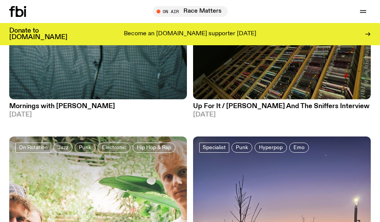
scroll to position [2915, 0]
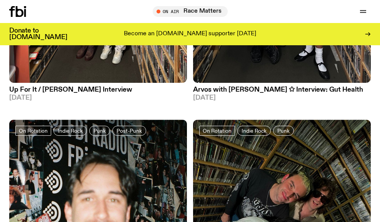
scroll to position [2753, 0]
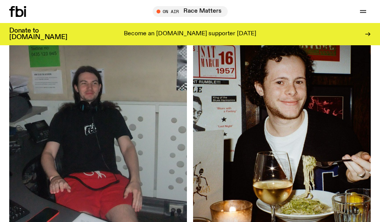
scroll to position [1044, 0]
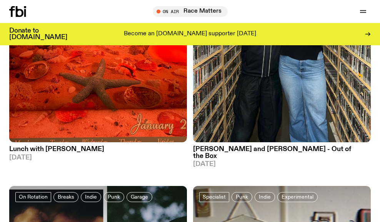
scroll to position [260, 0]
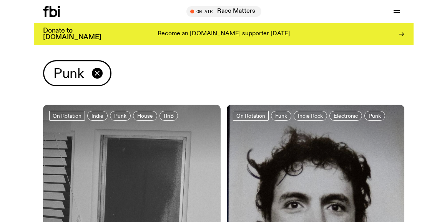
scroll to position [0, 0]
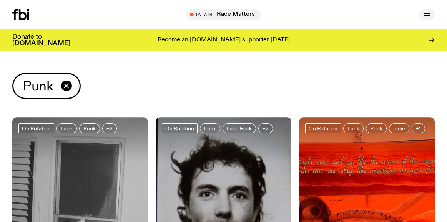
click at [308, 13] on icon "button" at bounding box center [426, 14] width 9 height 9
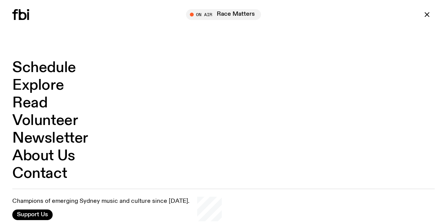
click at [48, 85] on link "Explore" at bounding box center [37, 85] width 51 height 15
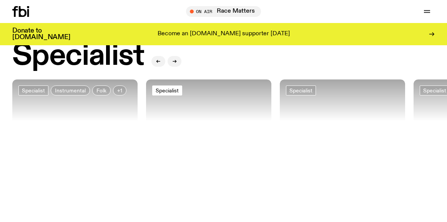
scroll to position [535, 0]
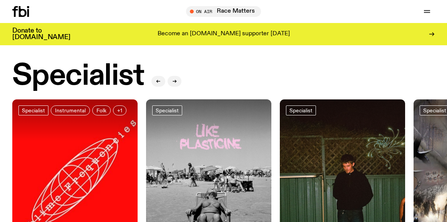
click at [196, 132] on div at bounding box center [208, 121] width 125 height 42
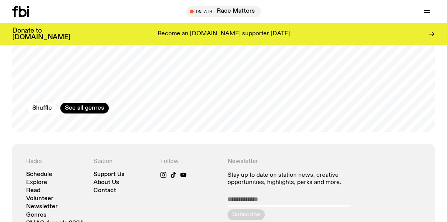
scroll to position [1241, 0]
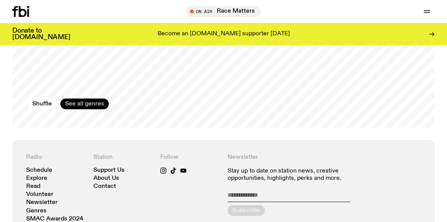
click at [83, 99] on link "See all genres" at bounding box center [84, 104] width 48 height 11
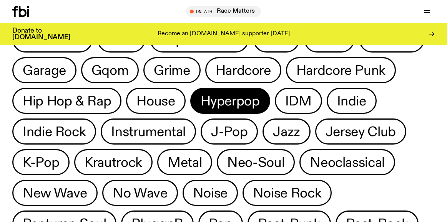
scroll to position [315, 0]
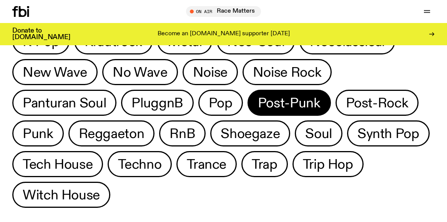
click at [305, 107] on span "Post-Punk" at bounding box center [289, 103] width 63 height 15
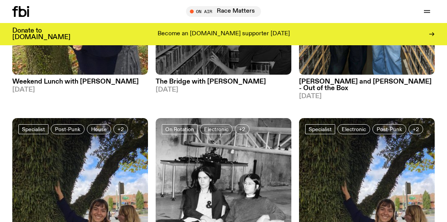
scroll to position [559, 0]
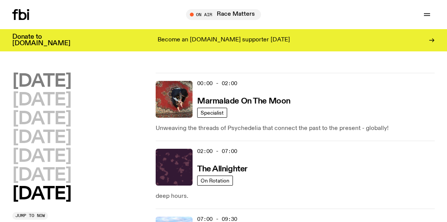
click at [45, 80] on h2 "Monday" at bounding box center [41, 81] width 59 height 17
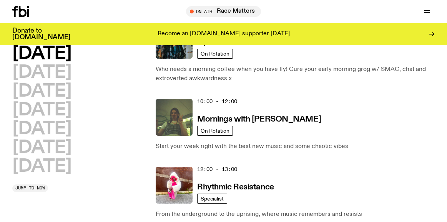
scroll to position [123, 0]
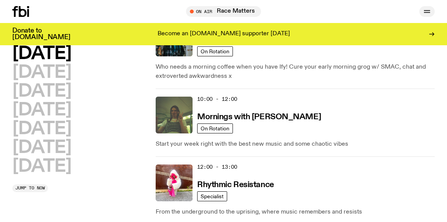
click at [379, 8] on button "button" at bounding box center [426, 11] width 15 height 11
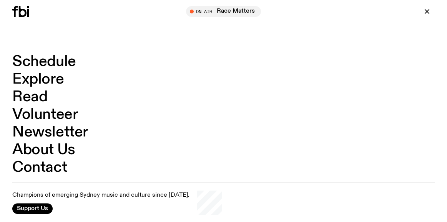
click at [40, 65] on link "Schedule" at bounding box center [44, 62] width 64 height 15
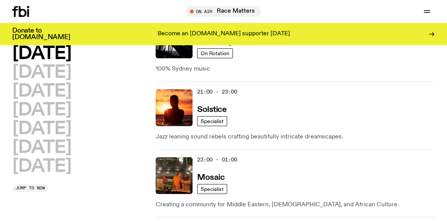
scroll to position [572, 0]
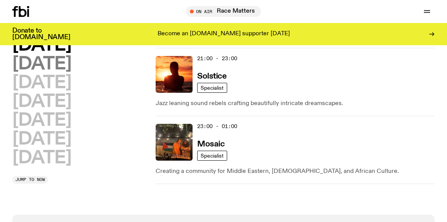
click at [58, 64] on h2 "Tuesday" at bounding box center [41, 64] width 59 height 17
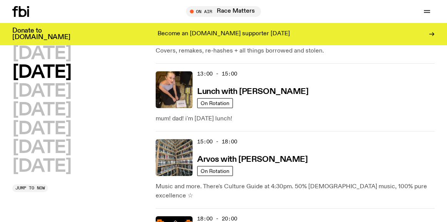
scroll to position [286, 0]
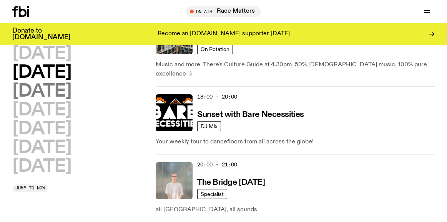
click at [54, 91] on h2 "[DATE]" at bounding box center [41, 91] width 59 height 17
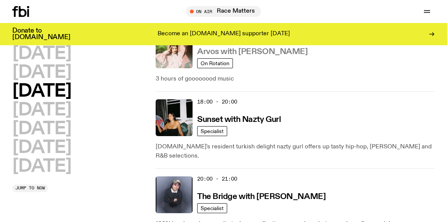
scroll to position [409, 0]
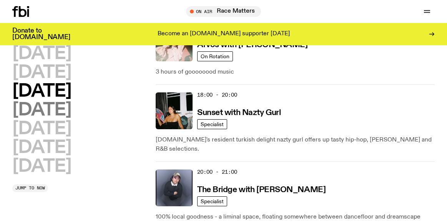
click at [51, 107] on h2 "Thursday" at bounding box center [41, 110] width 59 height 17
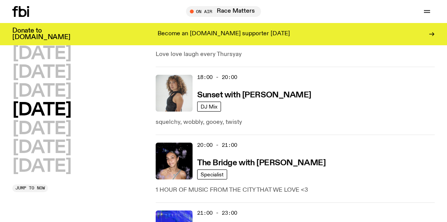
scroll to position [448, 0]
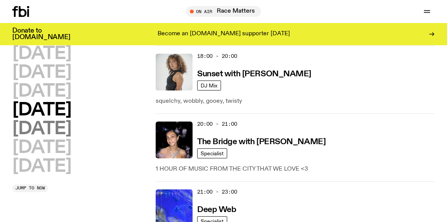
click at [22, 125] on h2 "Friday" at bounding box center [41, 129] width 59 height 17
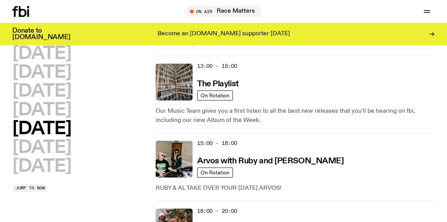
scroll to position [312, 0]
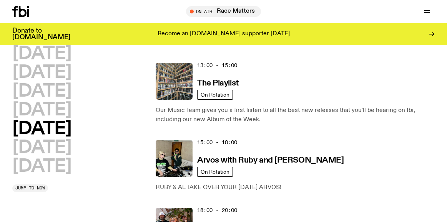
click at [250, 109] on p "Our Music Team gives you a first listen to all the best new releases that you'l…" at bounding box center [295, 115] width 279 height 18
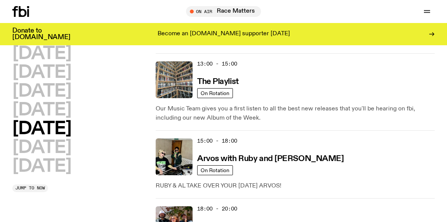
click at [258, 109] on p "Our Music Team gives you a first listen to all the best new releases that you'l…" at bounding box center [295, 113] width 279 height 18
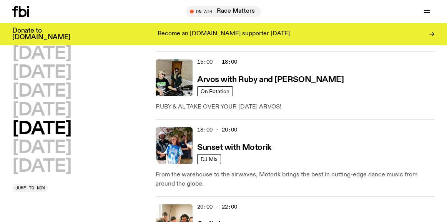
scroll to position [391, 0]
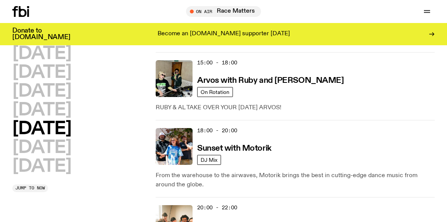
click at [258, 108] on p "RUBY & AL TAKE OVER YOUR FRIDAY ARVOS!" at bounding box center [295, 107] width 279 height 9
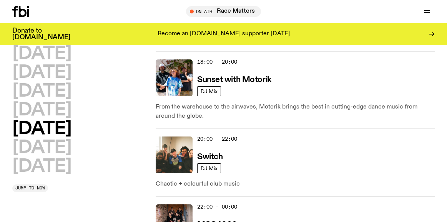
scroll to position [460, 0]
click at [258, 108] on p "From the warehouse to the airwaves, Motorik brings the best in cutting-edge dan…" at bounding box center [295, 112] width 279 height 18
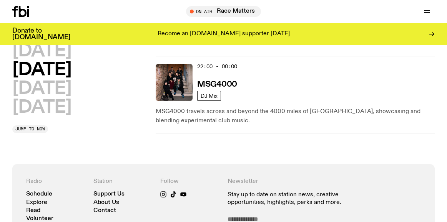
scroll to position [600, 0]
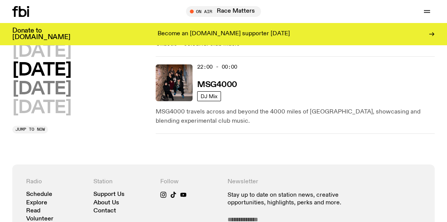
click at [67, 86] on h2 "Saturday" at bounding box center [41, 89] width 59 height 17
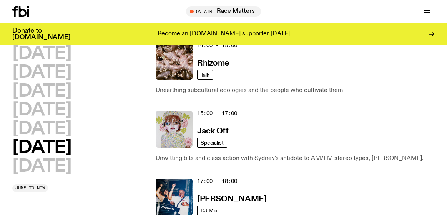
scroll to position [448, 0]
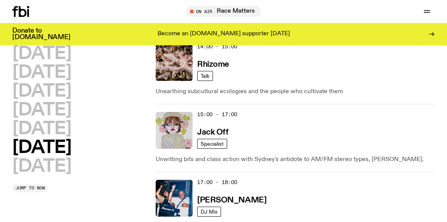
click at [265, 87] on p "Unearthing subcultural ecologies and the people who cultivate them" at bounding box center [295, 91] width 279 height 9
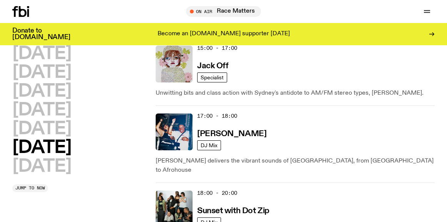
scroll to position [515, 0]
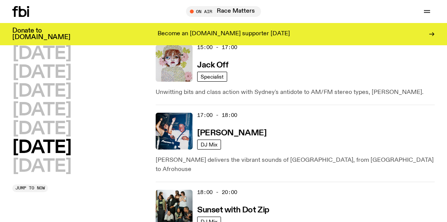
click at [265, 88] on p "Unwitting bits and class action with Sydney's antidote to AM/FM stereo types, J…" at bounding box center [295, 92] width 279 height 9
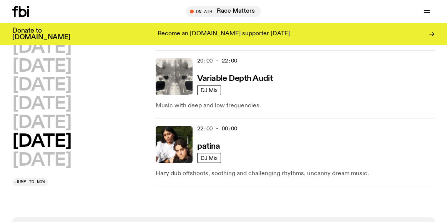
scroll to position [711, 0]
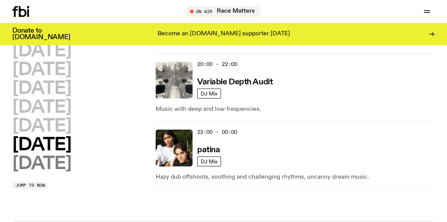
click at [47, 156] on h2 "Sunday" at bounding box center [41, 164] width 59 height 17
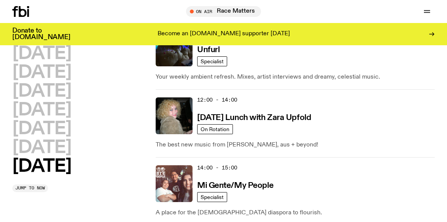
scroll to position [405, 0]
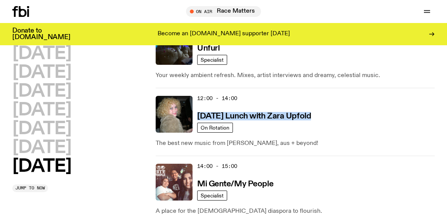
click at [305, 98] on div "12:00 - 14:00 Sunday Lunch with Zara Upfold" at bounding box center [315, 114] width 237 height 37
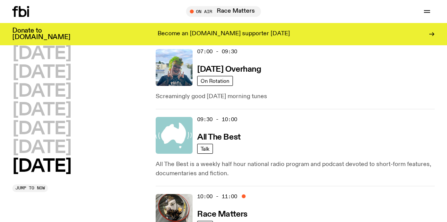
scroll to position [0, 0]
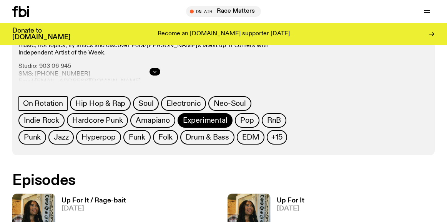
scroll to position [281, 0]
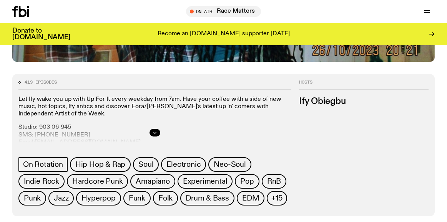
click at [169, 106] on p "Let Ify wake you up with Up For It every weekday from 7am. Have your coffee wit…" at bounding box center [154, 107] width 273 height 22
click at [154, 131] on icon "button" at bounding box center [155, 133] width 5 height 5
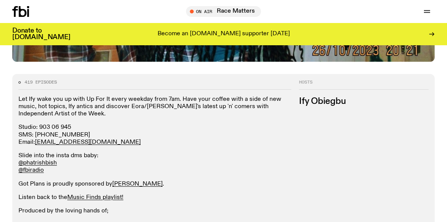
click at [165, 107] on p "Let Ify wake you up with Up For It every weekday from 7am. Have your coffee wit…" at bounding box center [154, 107] width 273 height 22
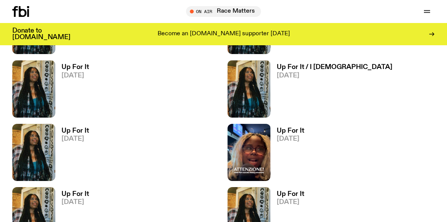
scroll to position [495, 0]
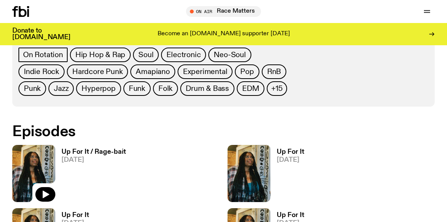
click at [45, 154] on img at bounding box center [33, 173] width 43 height 57
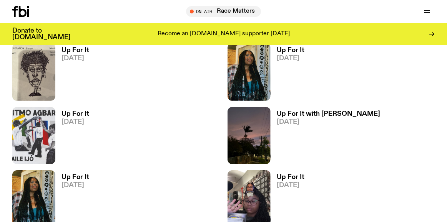
scroll to position [1220, 0]
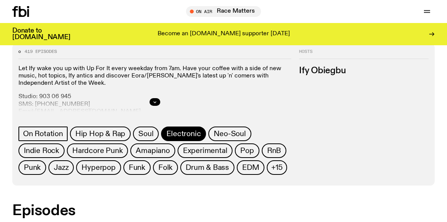
scroll to position [312, 0]
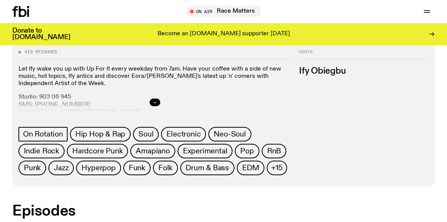
click at [156, 103] on icon "button" at bounding box center [155, 102] width 5 height 5
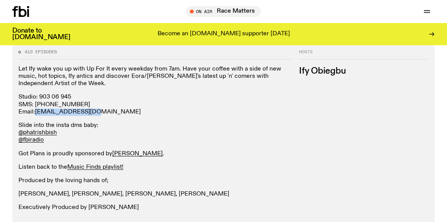
drag, startPoint x: 93, startPoint y: 113, endPoint x: 36, endPoint y: 112, distance: 56.9
click at [36, 112] on p "Studio: [PHONE_NUMBER] SMS: [PHONE_NUMBER] Email: [EMAIL_ADDRESS][DOMAIN_NAME]" at bounding box center [154, 105] width 273 height 22
copy link "[EMAIL_ADDRESS][DOMAIN_NAME]"
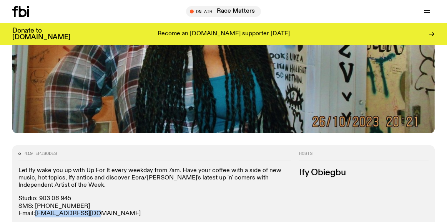
scroll to position [209, 0]
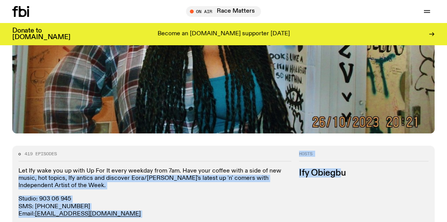
drag, startPoint x: 343, startPoint y: 172, endPoint x: 291, endPoint y: 173, distance: 51.5
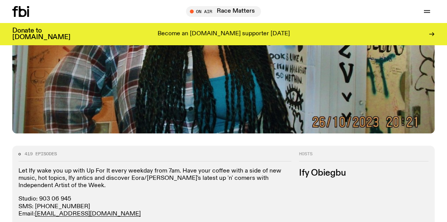
click at [302, 172] on h3 "Ify Obiegbu" at bounding box center [363, 173] width 129 height 8
drag, startPoint x: 299, startPoint y: 173, endPoint x: 348, endPoint y: 173, distance: 48.8
click at [348, 173] on h3 "Ify Obiegbu" at bounding box center [363, 173] width 129 height 8
copy h3 "Ify Obiegbu"
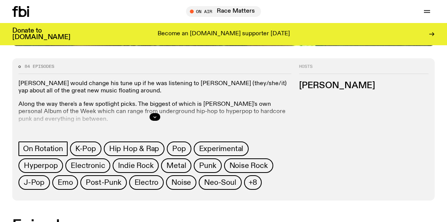
scroll to position [330, 0]
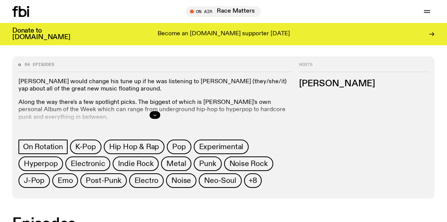
click at [157, 115] on button "button" at bounding box center [154, 115] width 11 height 8
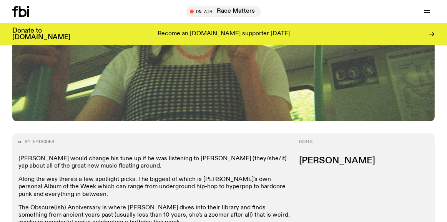
scroll to position [254, 0]
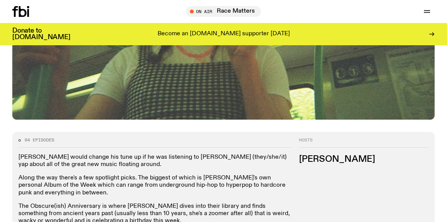
drag, startPoint x: 300, startPoint y: 160, endPoint x: 375, endPoint y: 160, distance: 74.5
click at [375, 160] on h3 "Jim Kretschmer" at bounding box center [363, 160] width 129 height 8
copy h3 "Jim Kretschmer"
click at [375, 161] on h3 "Jim Kretschmer" at bounding box center [363, 160] width 129 height 8
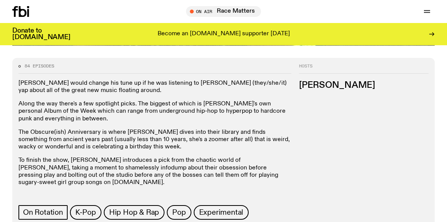
scroll to position [411, 0]
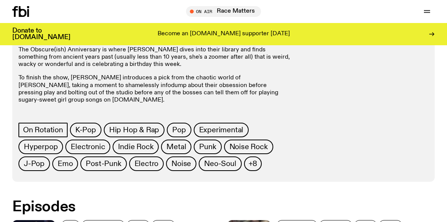
drag, startPoint x: 169, startPoint y: 108, endPoint x: 107, endPoint y: 107, distance: 62.6
click at [107, 110] on p "To get in touch, hit Jimothy up at jim.k@fbiradio.com" at bounding box center [154, 117] width 273 height 15
copy link "jim.k@fbiradio.com"
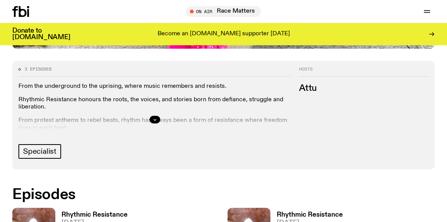
scroll to position [310, 0]
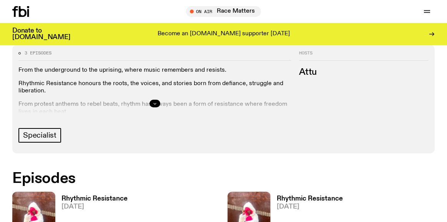
click at [155, 103] on icon "button" at bounding box center [155, 103] width 5 height 5
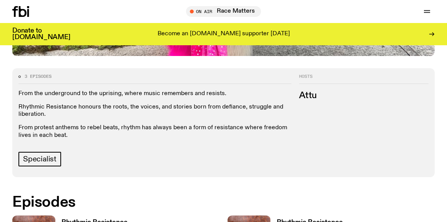
scroll to position [283, 0]
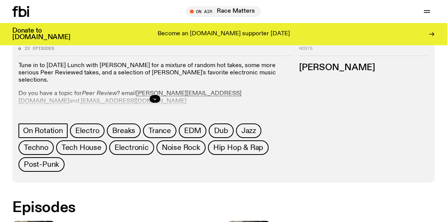
scroll to position [345, 0]
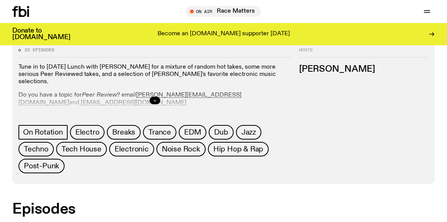
click at [159, 97] on button "button" at bounding box center [154, 101] width 11 height 8
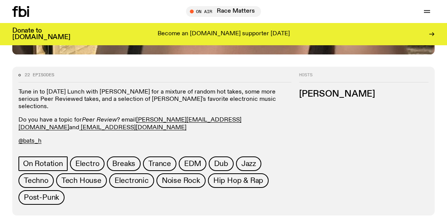
scroll to position [321, 0]
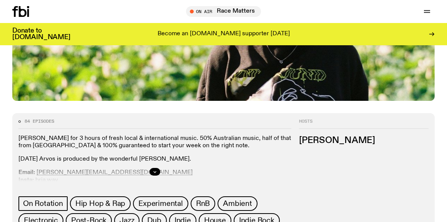
scroll to position [280, 0]
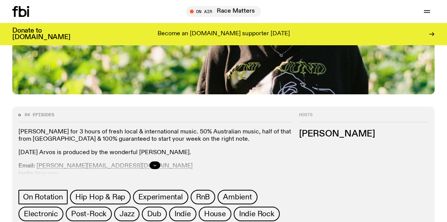
click at [155, 163] on icon "button" at bounding box center [155, 165] width 5 height 5
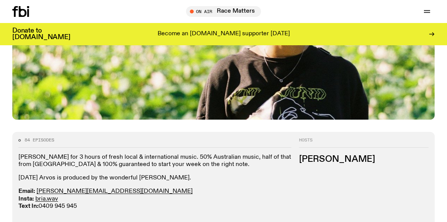
scroll to position [259, 0]
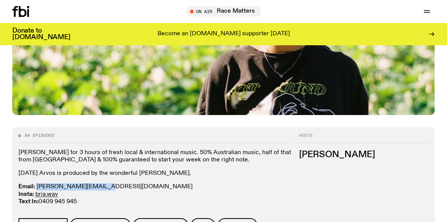
drag, startPoint x: 101, startPoint y: 156, endPoint x: 37, endPoint y: 156, distance: 63.8
click at [37, 184] on p "Email: briana.k@fbiradio.com Insta: bria.wav Text In: 0409 945 945" at bounding box center [154, 195] width 273 height 22
copy link "briana.k@fbiradio.com"
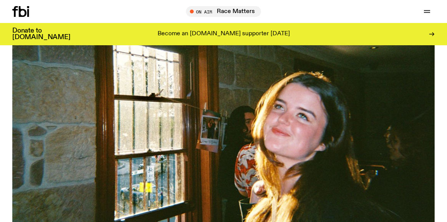
scroll to position [284, 0]
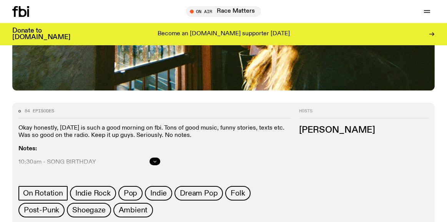
click at [155, 161] on icon "button" at bounding box center [155, 161] width 3 height 1
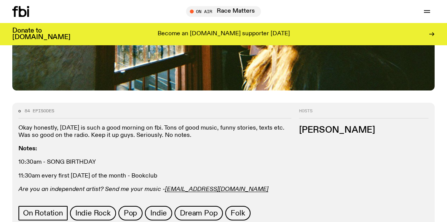
click at [158, 125] on p "Okay honestly, Tuesday is such a good morning on fbi. Tons of good music, funny…" at bounding box center [154, 132] width 273 height 15
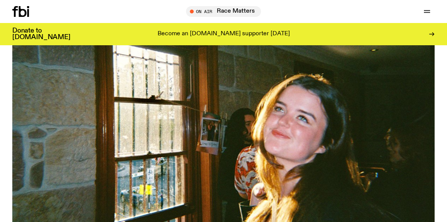
scroll to position [367, 0]
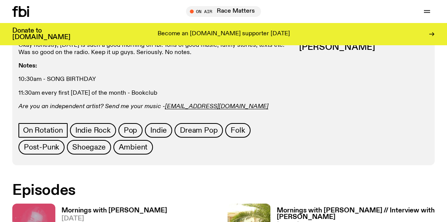
click at [121, 208] on h3 "Mornings with Freya Shields" at bounding box center [114, 211] width 106 height 7
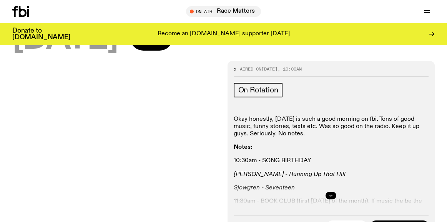
scroll to position [116, 0]
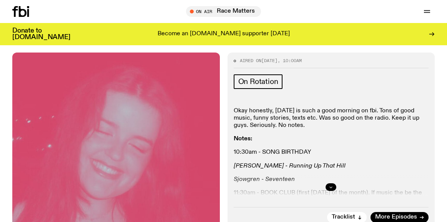
click at [333, 184] on button "button" at bounding box center [330, 188] width 11 height 8
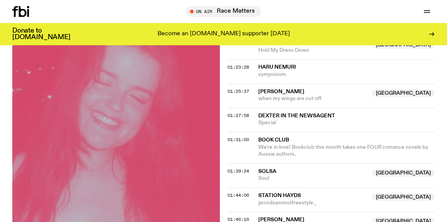
scroll to position [971, 0]
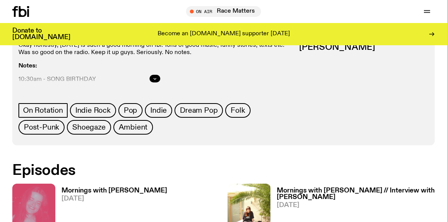
scroll to position [489, 0]
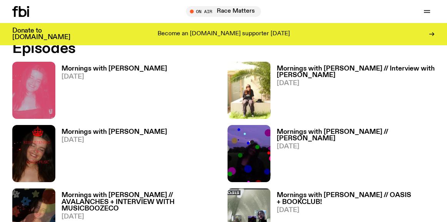
click at [115, 192] on h3 "Mornings with Freya Shields // AVALANCHES + INTERVIEW WITH MUSICBOOZECO" at bounding box center [140, 202] width 158 height 20
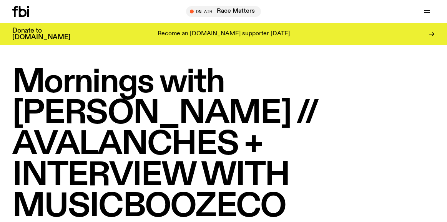
scroll to position [249, 0]
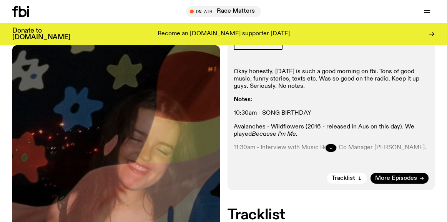
click at [335, 144] on button "button" at bounding box center [330, 148] width 11 height 8
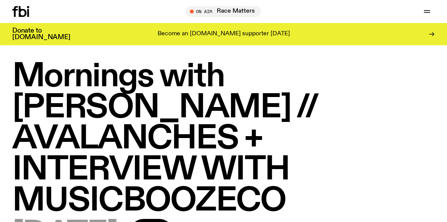
scroll to position [0, 0]
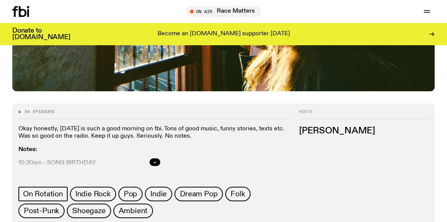
scroll to position [290, 0]
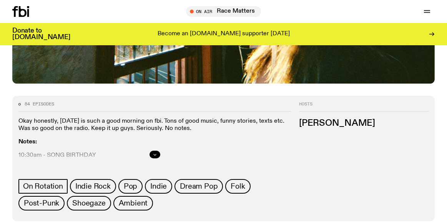
click at [155, 151] on button "button" at bounding box center [154, 155] width 11 height 8
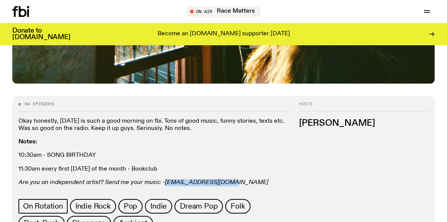
drag, startPoint x: 233, startPoint y: 154, endPoint x: 163, endPoint y: 154, distance: 69.5
click at [163, 179] on p "Are you an independent artist? Send me your music - freya.s@fbiradio.com" at bounding box center [154, 182] width 273 height 7
copy em "freya.s@fbiradio.com"
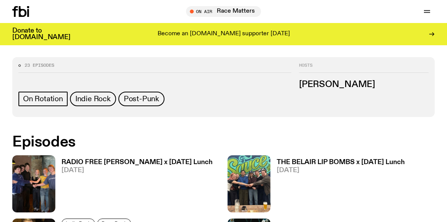
scroll to position [406, 0]
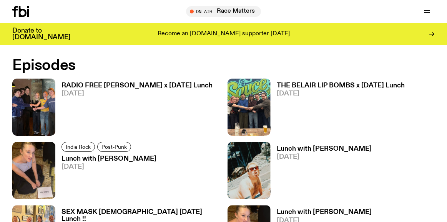
click at [123, 156] on h3 "Lunch with Sabine Lee Cook" at bounding box center [108, 159] width 95 height 7
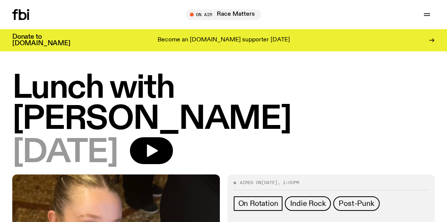
click at [229, 81] on h1 "Lunch with Sabine Lee Cook" at bounding box center [223, 104] width 422 height 62
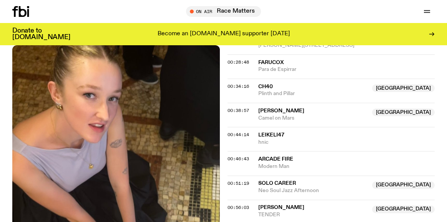
scroll to position [457, 0]
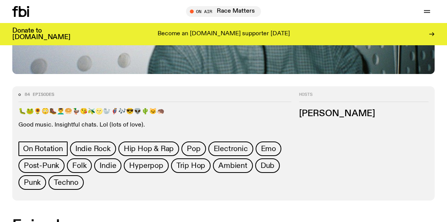
scroll to position [262, 0]
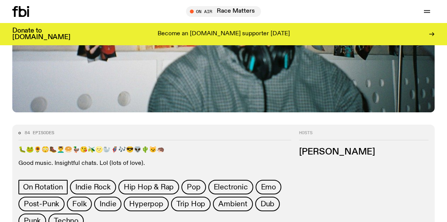
click at [130, 160] on p "Good music. Insightful chats. Lol (lots of love)." at bounding box center [154, 163] width 273 height 7
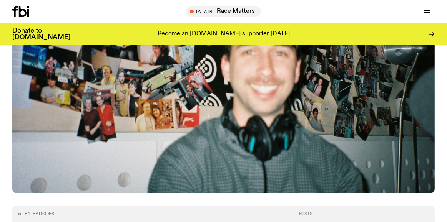
scroll to position [0, 0]
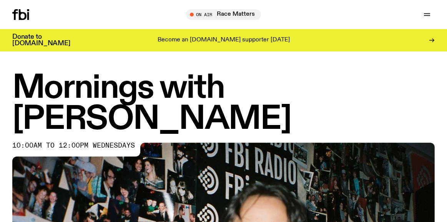
click at [357, 96] on h1 "Mornings with [PERSON_NAME]" at bounding box center [223, 104] width 422 height 62
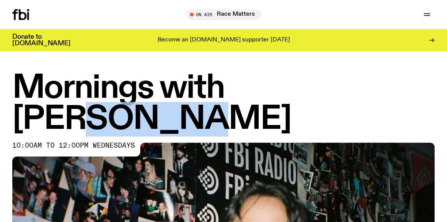
click at [357, 96] on h1 "Mornings with [PERSON_NAME]" at bounding box center [223, 104] width 422 height 62
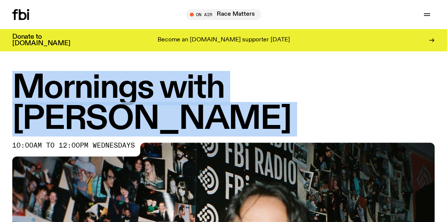
click at [357, 96] on h1 "Mornings with Ben Hansen" at bounding box center [223, 104] width 422 height 62
copy h1 "Mornings with Ben Hansen"
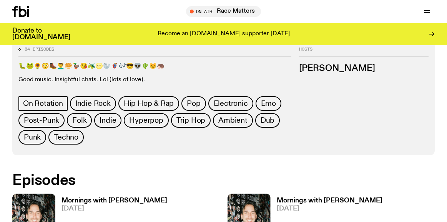
scroll to position [1271, 0]
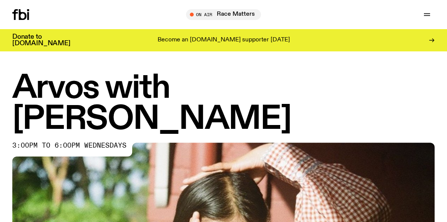
click at [156, 85] on h1 "Arvos with [PERSON_NAME]" at bounding box center [223, 104] width 422 height 62
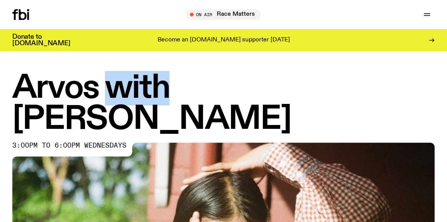
click at [156, 85] on h1 "Arvos with [PERSON_NAME]" at bounding box center [223, 104] width 422 height 62
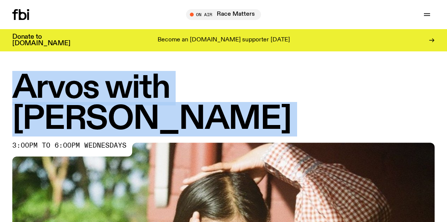
click at [156, 85] on h1 "Arvos with [PERSON_NAME]" at bounding box center [223, 104] width 422 height 62
copy h1 "Arvos with [PERSON_NAME]"
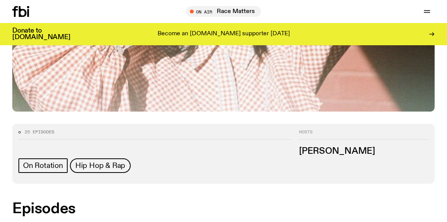
scroll to position [280, 0]
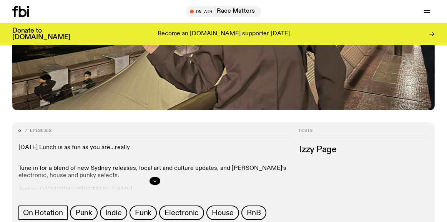
scroll to position [265, 0]
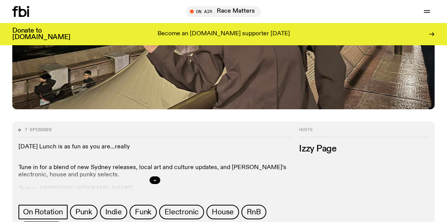
click at [160, 168] on div at bounding box center [154, 180] width 273 height 25
click at [158, 177] on button "button" at bounding box center [154, 181] width 11 height 8
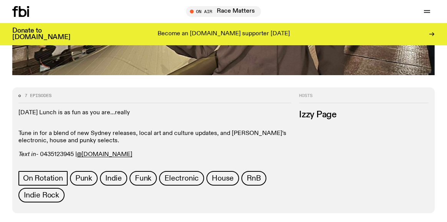
scroll to position [407, 0]
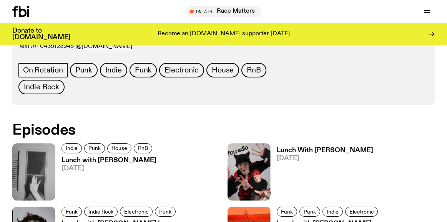
click at [111, 158] on h3 "Lunch with Izzy Page" at bounding box center [108, 161] width 95 height 7
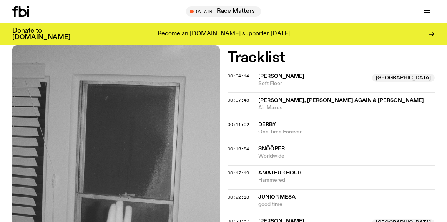
scroll to position [312, 0]
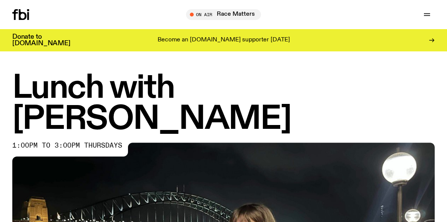
click at [182, 85] on h1 "Lunch with Izzy Page" at bounding box center [223, 104] width 422 height 62
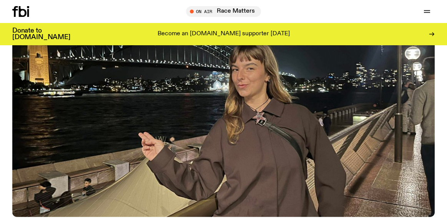
scroll to position [301, 0]
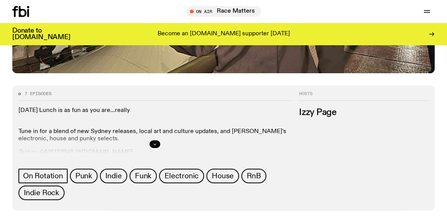
click at [155, 144] on icon "button" at bounding box center [155, 144] width 3 height 1
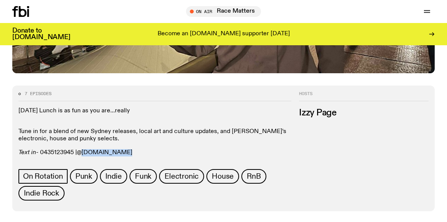
drag, startPoint x: 130, startPoint y: 121, endPoint x: 83, endPoint y: 121, distance: 46.9
click at [83, 149] on p "Text in - 0435123945 | @swedishh.fish" at bounding box center [154, 152] width 273 height 7
click at [124, 121] on p "Tune in for a blend of new Sydney releases, local art and culture updates, and …" at bounding box center [154, 132] width 273 height 22
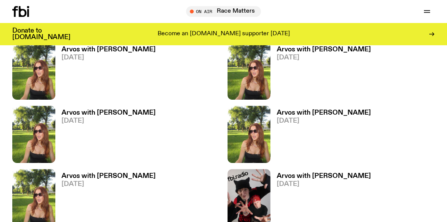
scroll to position [508, 0]
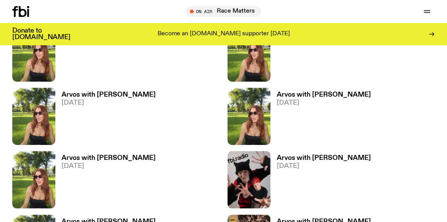
click at [112, 155] on h3 "Arvos with Lizzie Bowles" at bounding box center [108, 158] width 94 height 7
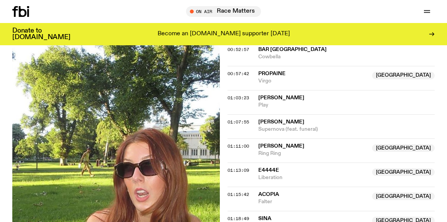
scroll to position [663, 0]
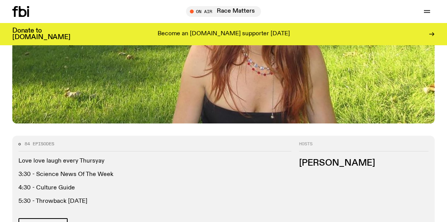
scroll to position [1519, 0]
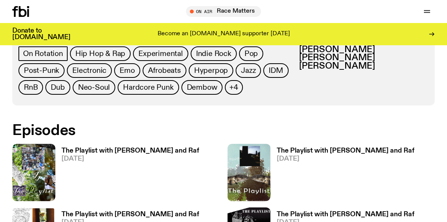
scroll to position [449, 0]
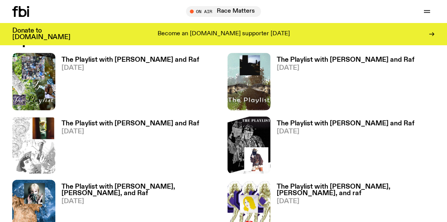
click at [107, 124] on h3 "The Playlist with Jim and Raf" at bounding box center [130, 124] width 138 height 7
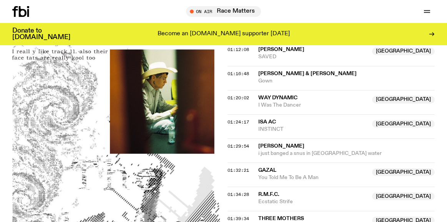
scroll to position [695, 0]
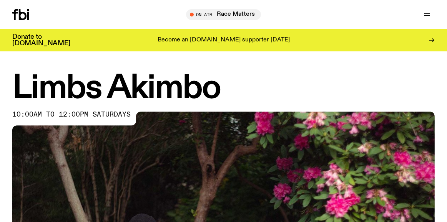
click at [183, 92] on h1 "Limbs Akimbo" at bounding box center [223, 88] width 422 height 31
click at [75, 85] on h1 "Limbs Akimbo" at bounding box center [223, 88] width 422 height 31
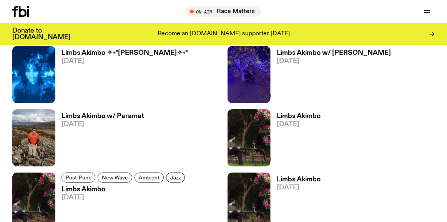
scroll to position [565, 0]
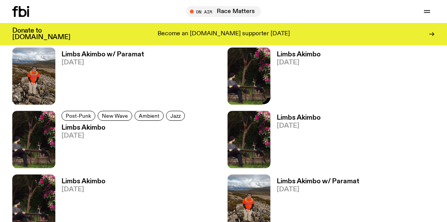
click at [249, 129] on img at bounding box center [248, 139] width 43 height 57
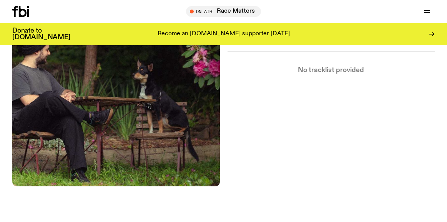
scroll to position [144, 0]
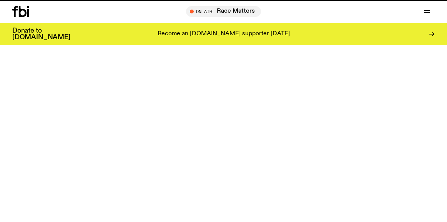
scroll to position [565, 0]
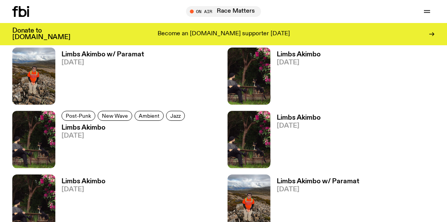
click at [42, 142] on img at bounding box center [33, 139] width 43 height 57
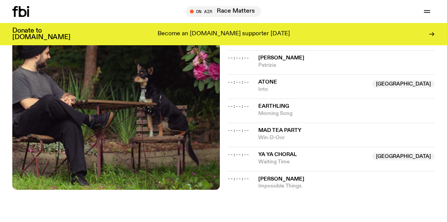
scroll to position [774, 0]
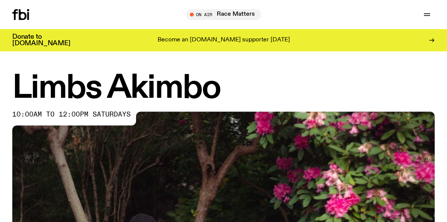
click at [193, 86] on h1 "Limbs Akimbo" at bounding box center [223, 88] width 422 height 31
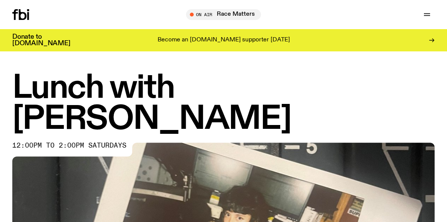
click at [216, 75] on h1 "Lunch with Ella Avni" at bounding box center [223, 104] width 422 height 62
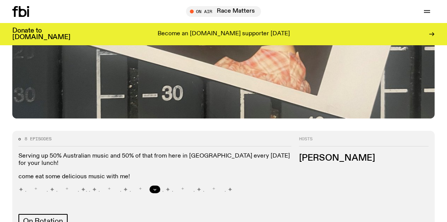
scroll to position [256, 0]
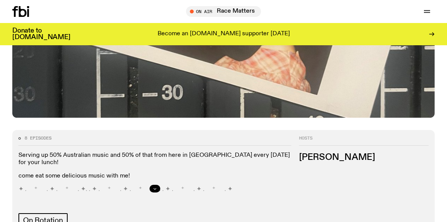
click at [155, 187] on icon "button" at bounding box center [155, 189] width 5 height 5
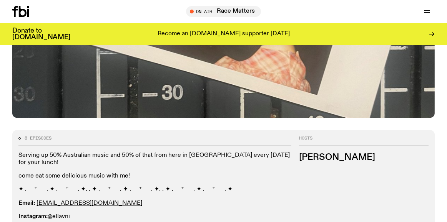
click at [159, 152] on p "Serving up 50% Australian music and 50% of that from here in Sydney every Satur…" at bounding box center [154, 159] width 273 height 15
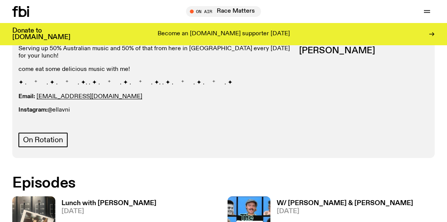
scroll to position [410, 0]
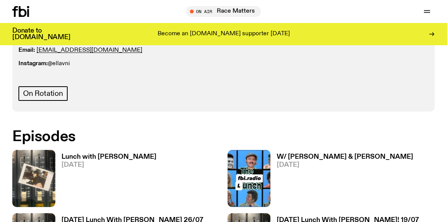
click at [74, 217] on h3 "Saturday Lunch With Ella Avni 26/07" at bounding box center [132, 220] width 142 height 7
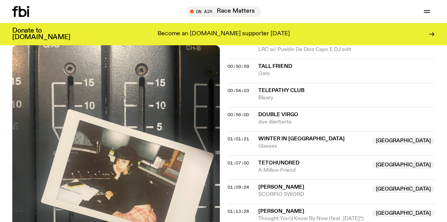
scroll to position [544, 0]
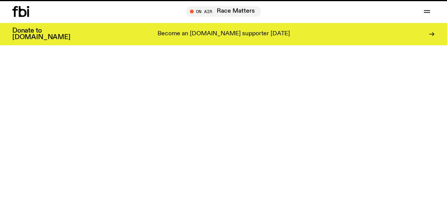
scroll to position [410, 0]
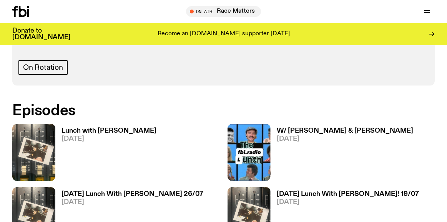
click at [285, 191] on h3 "Saturday Lunch With Ella Avni! 19/07" at bounding box center [348, 194] width 142 height 7
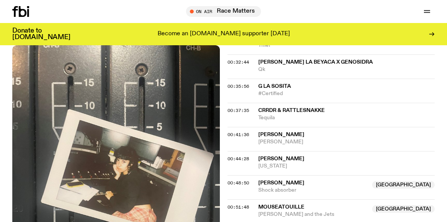
scroll to position [602, 0]
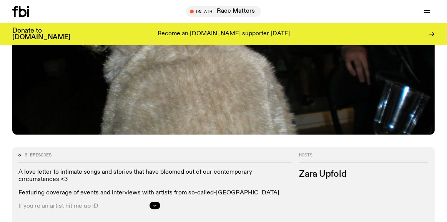
scroll to position [349, 0]
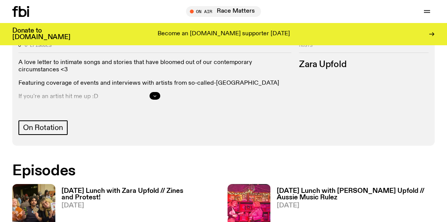
click at [153, 95] on icon "button" at bounding box center [155, 96] width 5 height 5
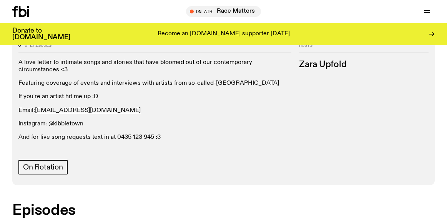
click at [174, 82] on p "Featuring coverage of events and interviews with artists from so-called-Sydney" at bounding box center [154, 83] width 273 height 7
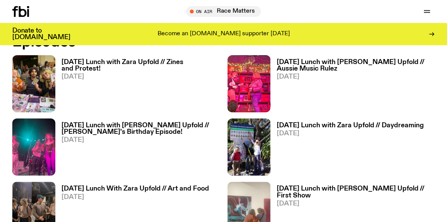
scroll to position [514, 0]
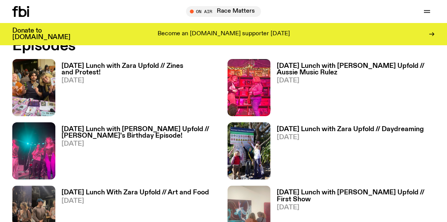
click at [89, 70] on h3 "Sunday Lunch with Zara Upfold // Zines and Protest!" at bounding box center [140, 69] width 158 height 13
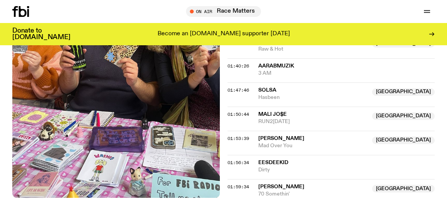
scroll to position [858, 0]
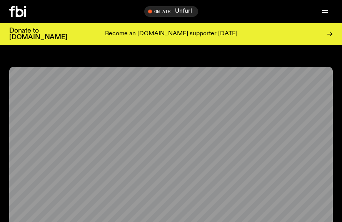
scroll to position [438, 0]
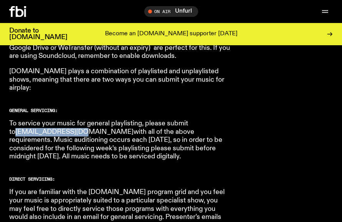
drag, startPoint x: 79, startPoint y: 125, endPoint x: 18, endPoint y: 125, distance: 61.5
click at [18, 125] on p "To service your music for general playlisting, please submit to [EMAIL_ADDRESS]…" at bounding box center [119, 140] width 221 height 41
copy link "[EMAIL_ADDRESS][DOMAIN_NAME]"
click at [164, 109] on h2 "GENERAL SERVICING:" at bounding box center [119, 111] width 221 height 4
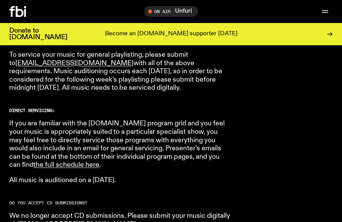
click at [158, 130] on p "If you are familiar with the [DOMAIN_NAME] program grid and you feel your music…" at bounding box center [119, 145] width 221 height 50
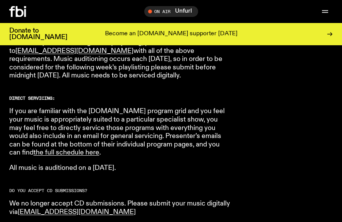
scroll to position [520, 0]
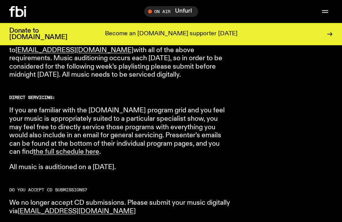
click at [160, 107] on p "If you are familiar with the fbi.radio program grid and you feel your music is …" at bounding box center [119, 132] width 221 height 50
click at [110, 110] on p "If you are familiar with the fbi.radio program grid and you feel your music is …" at bounding box center [119, 132] width 221 height 50
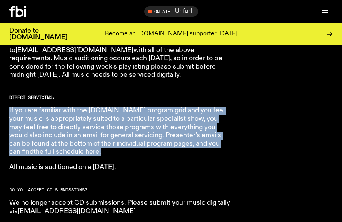
click at [110, 110] on p "If you are familiar with the fbi.radio program grid and you feel your music is …" at bounding box center [119, 132] width 221 height 50
click at [109, 115] on p "If you are familiar with the fbi.radio program grid and you feel your music is …" at bounding box center [119, 132] width 221 height 50
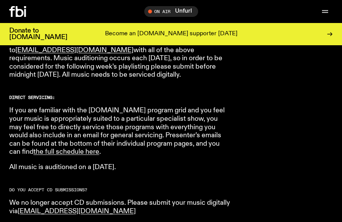
click at [187, 121] on p "If you are familiar with the fbi.radio program grid and you feel your music is …" at bounding box center [119, 132] width 221 height 50
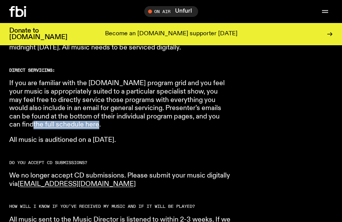
scroll to position [557, 0]
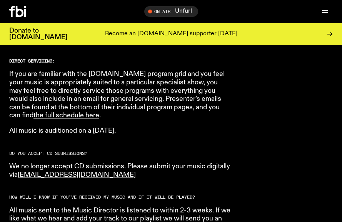
click at [151, 163] on p "We no longer accept CD submissions. Please submit your music digitally via musi…" at bounding box center [119, 171] width 221 height 17
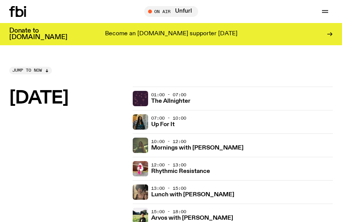
scroll to position [78, 0]
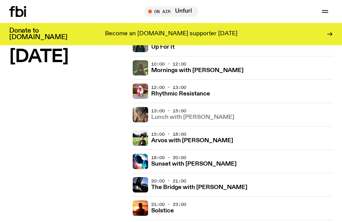
click at [171, 120] on h3 "Lunch with [PERSON_NAME]" at bounding box center [192, 118] width 83 height 6
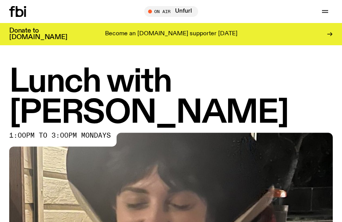
scroll to position [324, 0]
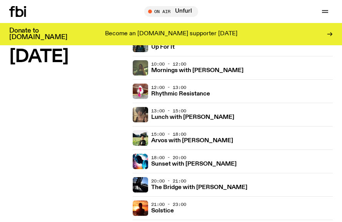
scroll to position [862, 0]
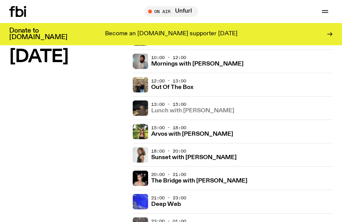
click at [194, 111] on h3 "Lunch with [PERSON_NAME]" at bounding box center [192, 111] width 83 height 6
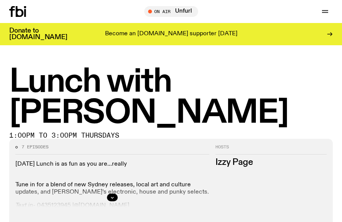
scroll to position [306, 0]
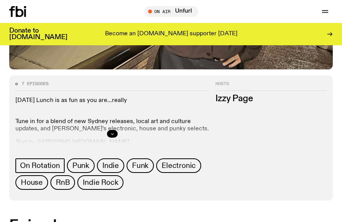
click at [115, 130] on button "button" at bounding box center [112, 134] width 11 height 8
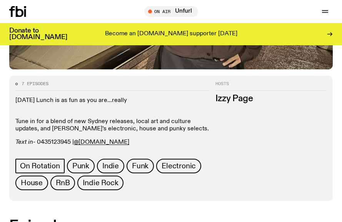
click at [114, 111] on p "Tune in for a blend of new Sydney releases, local art and culture updates, and …" at bounding box center [112, 122] width 194 height 22
click at [103, 111] on p "Tune in for a blend of new Sydney releases, local art and culture updates, and …" at bounding box center [112, 122] width 194 height 22
